Goal: Information Seeking & Learning: Learn about a topic

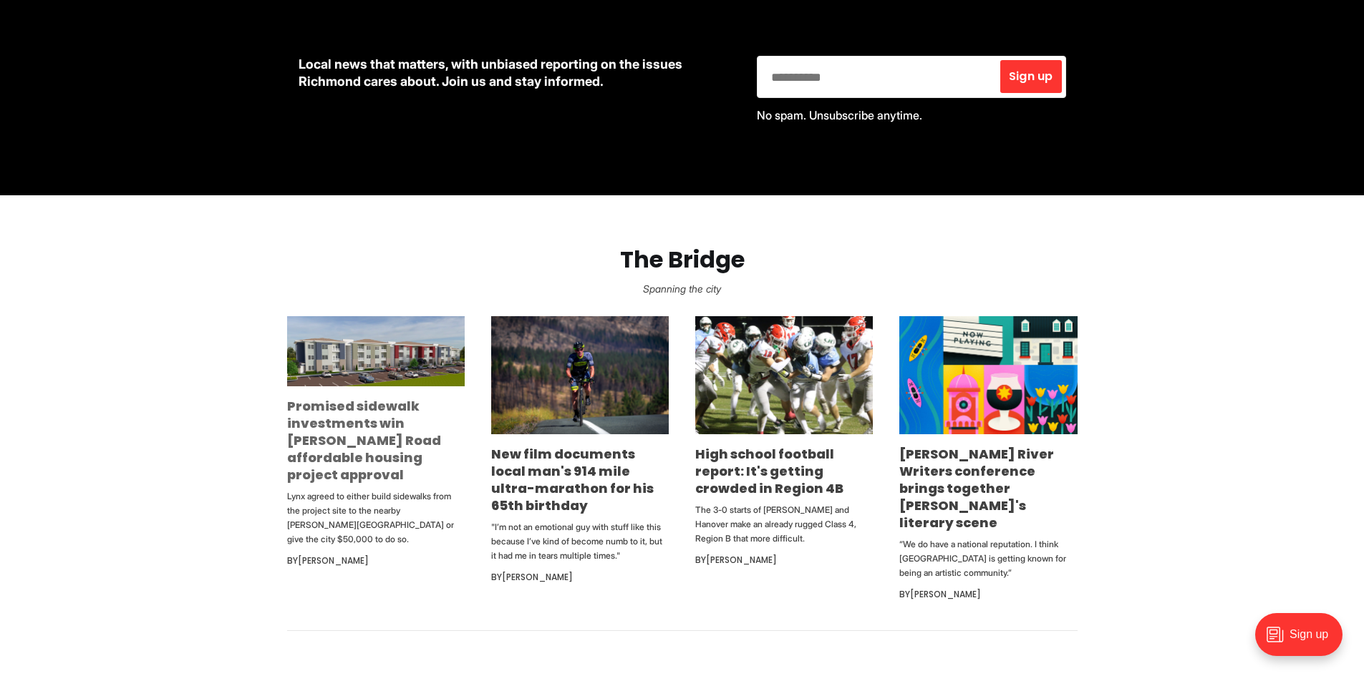
scroll to position [716, 0]
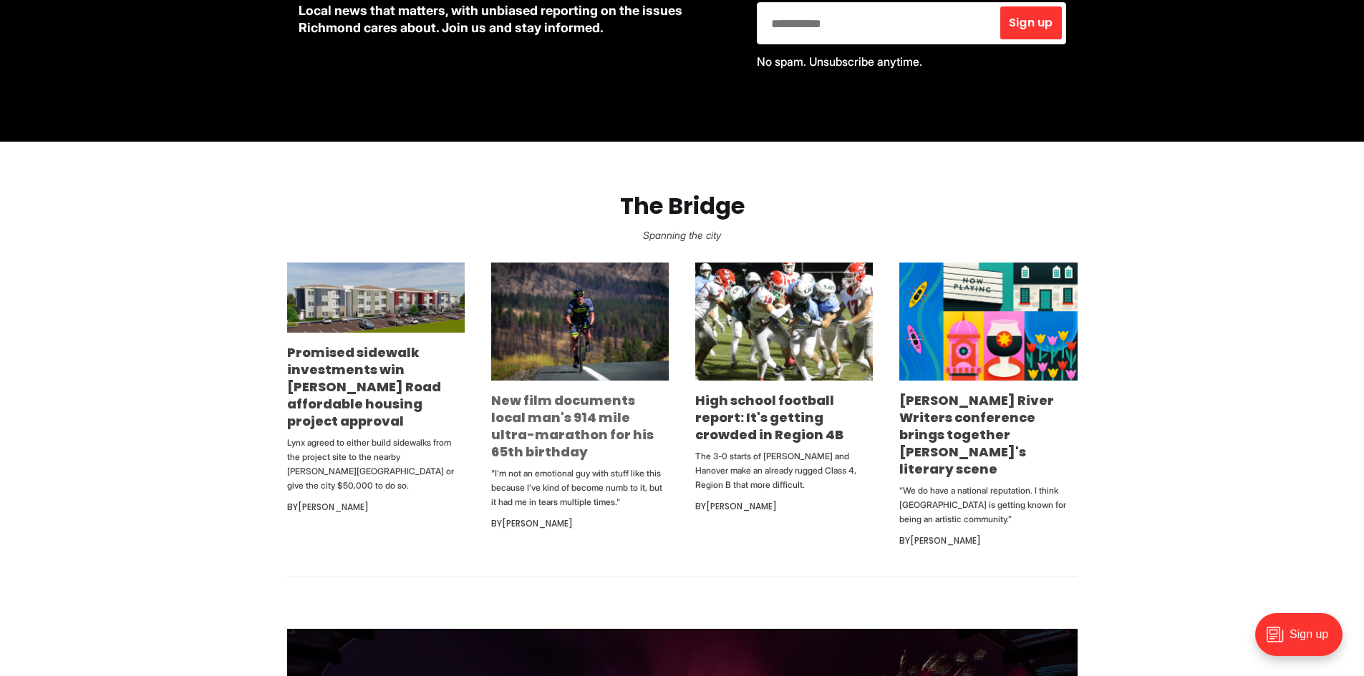
click at [550, 406] on link "New film documents local man's 914 mile ultra-marathon for his 65th birthday" at bounding box center [572, 426] width 162 height 69
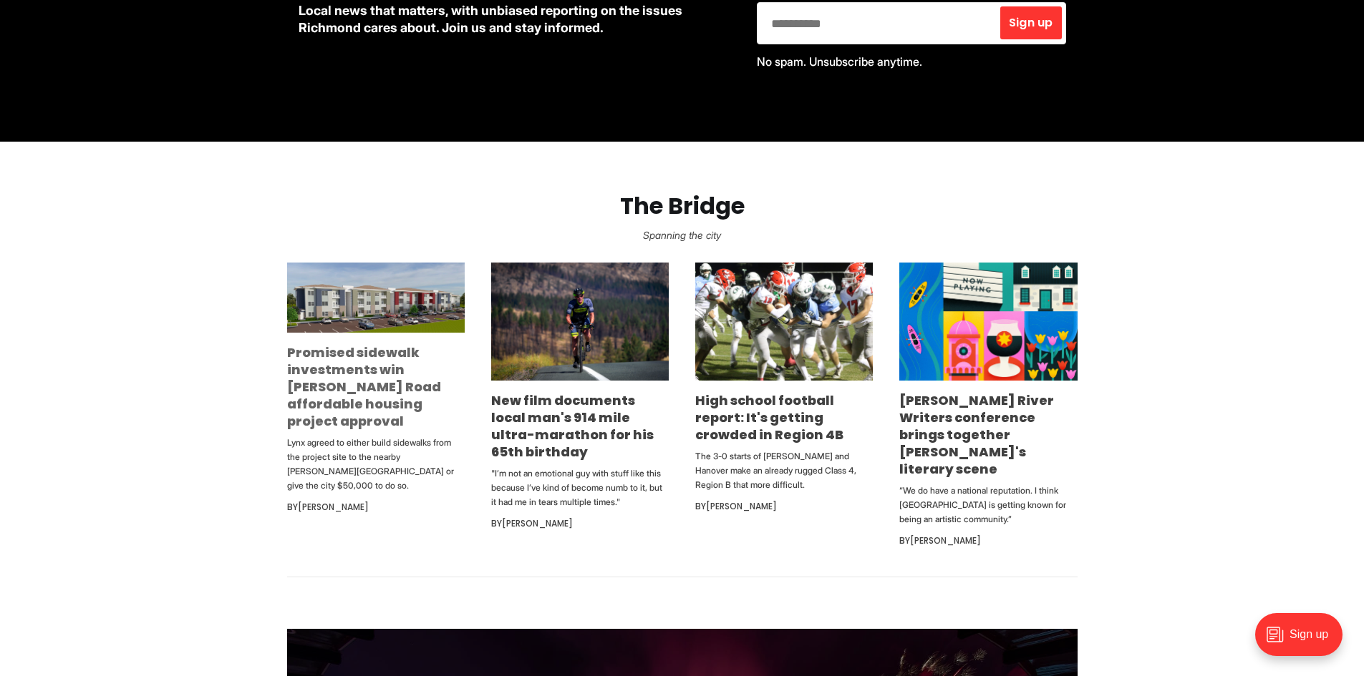
click at [327, 379] on link "Promised sidewalk investments win [PERSON_NAME] Road affordable housing project…" at bounding box center [364, 387] width 154 height 87
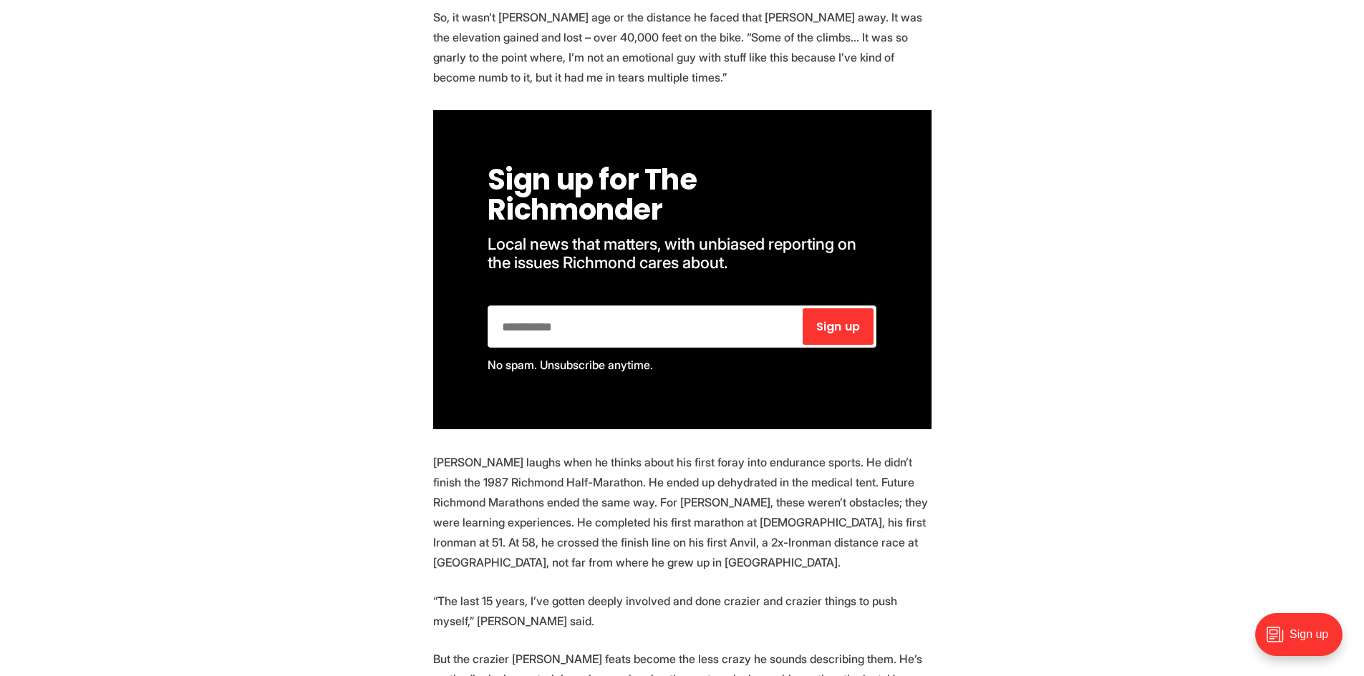
scroll to position [1933, 0]
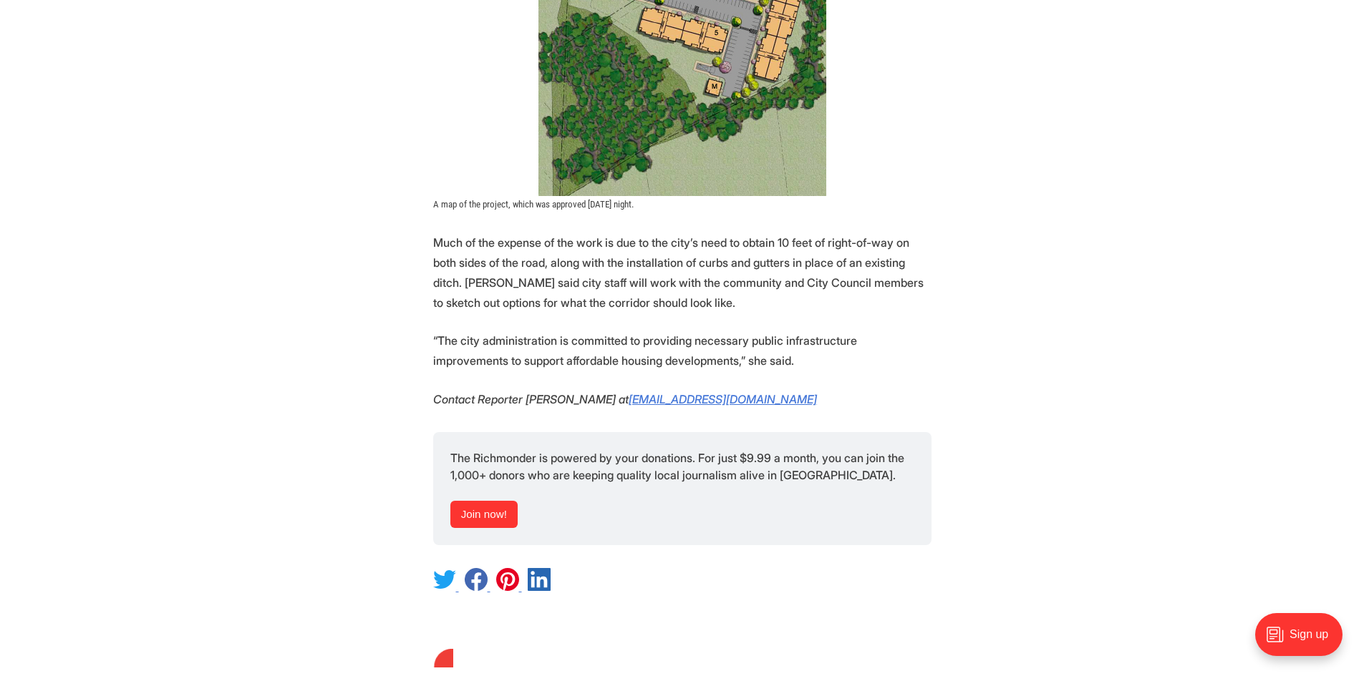
scroll to position [3364, 0]
